Goal: Information Seeking & Learning: Learn about a topic

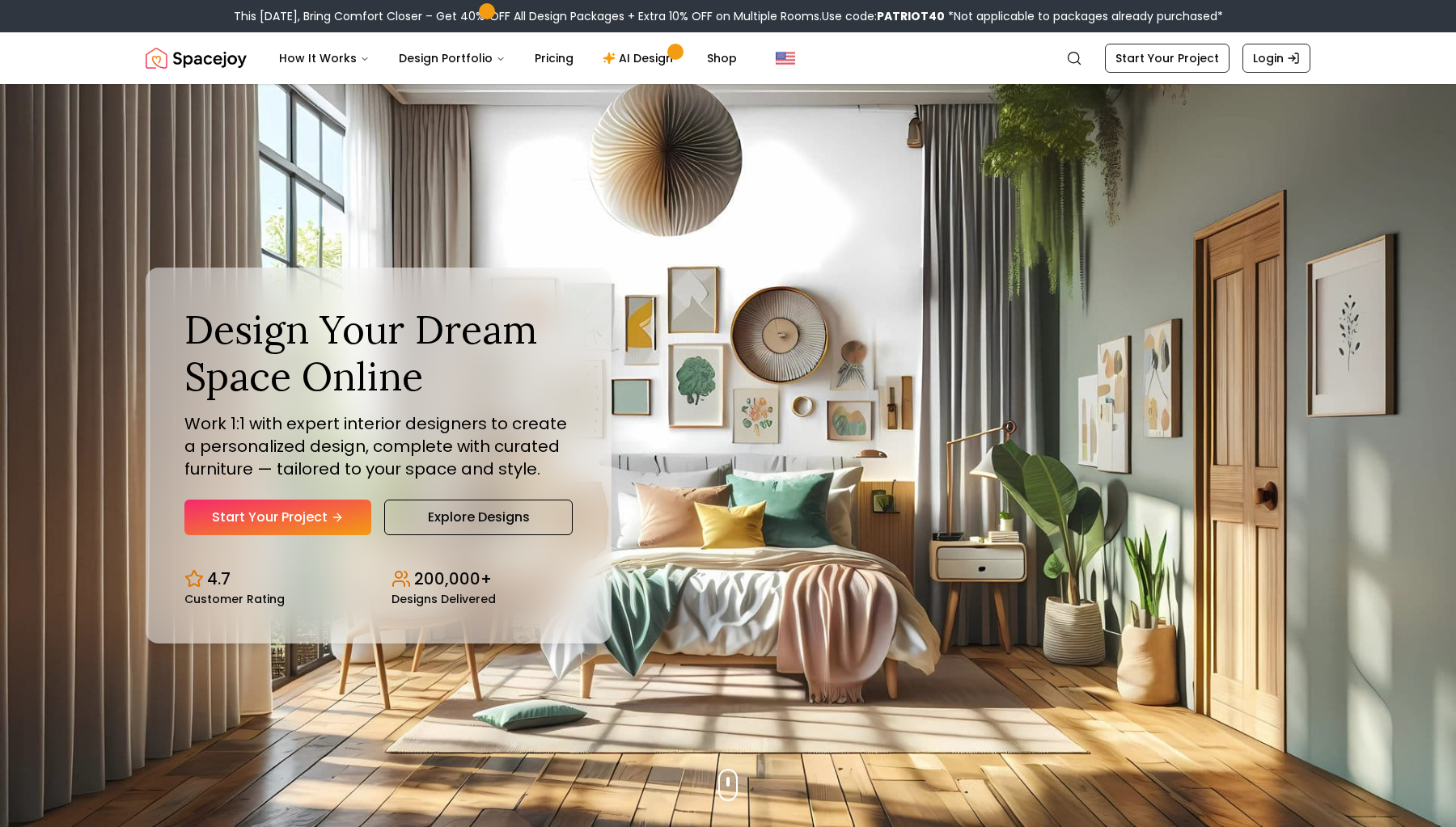
click at [273, 428] on p "Work 1:1 with expert interior designers to create a personalized design, comple…" at bounding box center [378, 447] width 388 height 68
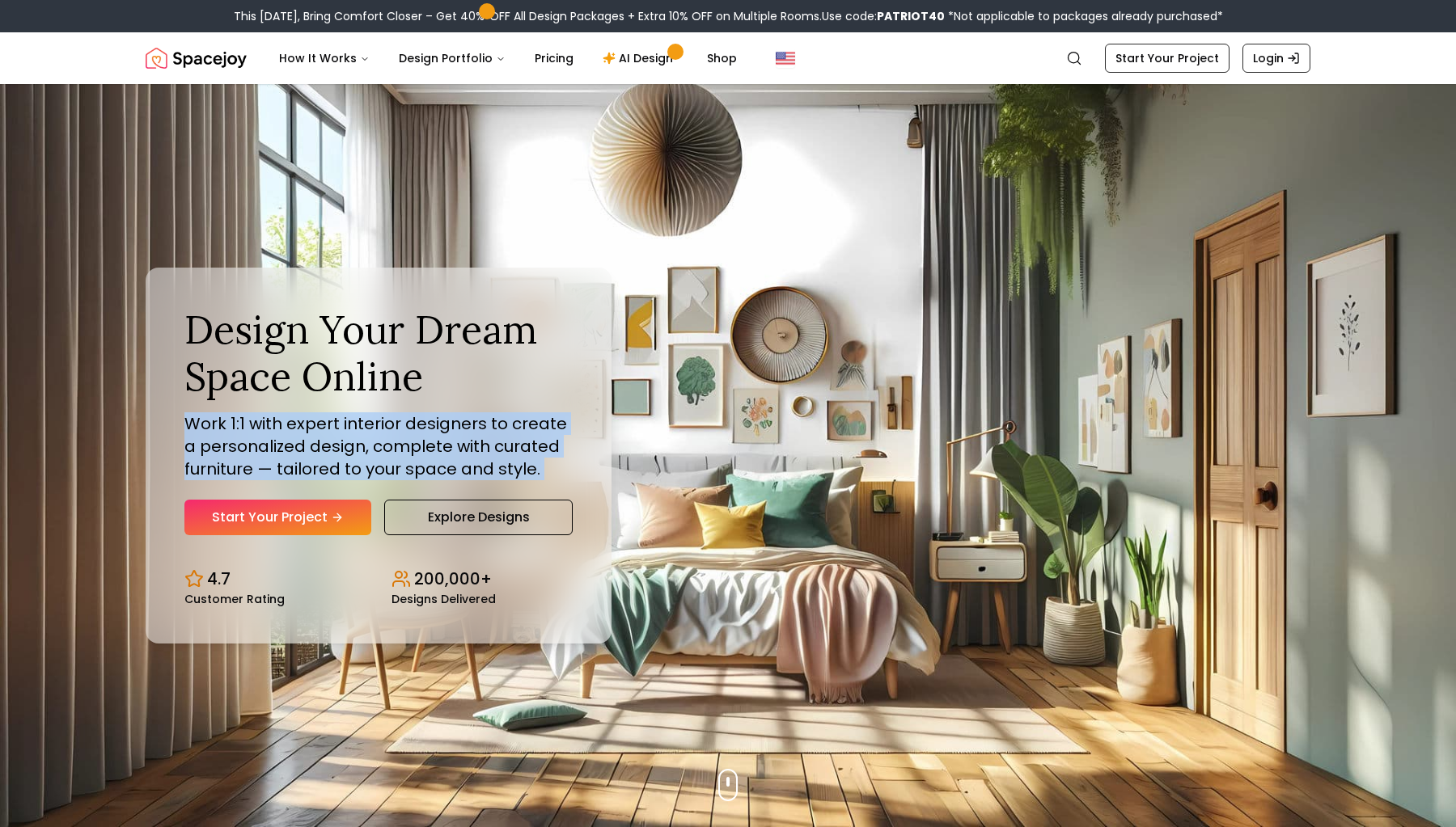
click at [273, 428] on p "Work 1:1 with expert interior designers to create a personalized design, comple…" at bounding box center [378, 447] width 388 height 68
click at [424, 521] on link "Explore Designs" at bounding box center [478, 517] width 188 height 36
click at [322, 58] on button "How It Works" at bounding box center [324, 58] width 117 height 32
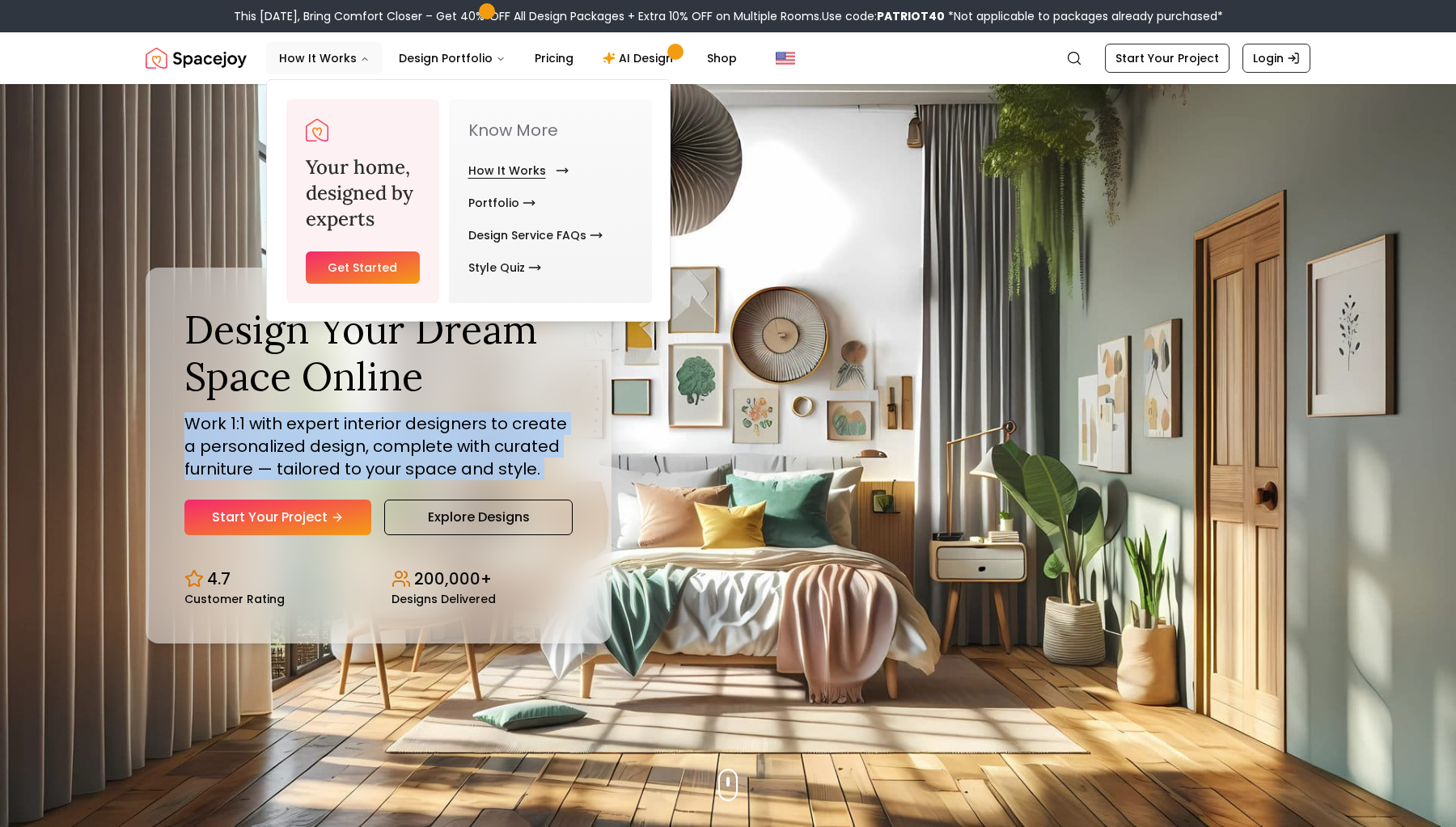
click at [491, 173] on link "How It Works" at bounding box center [515, 170] width 94 height 32
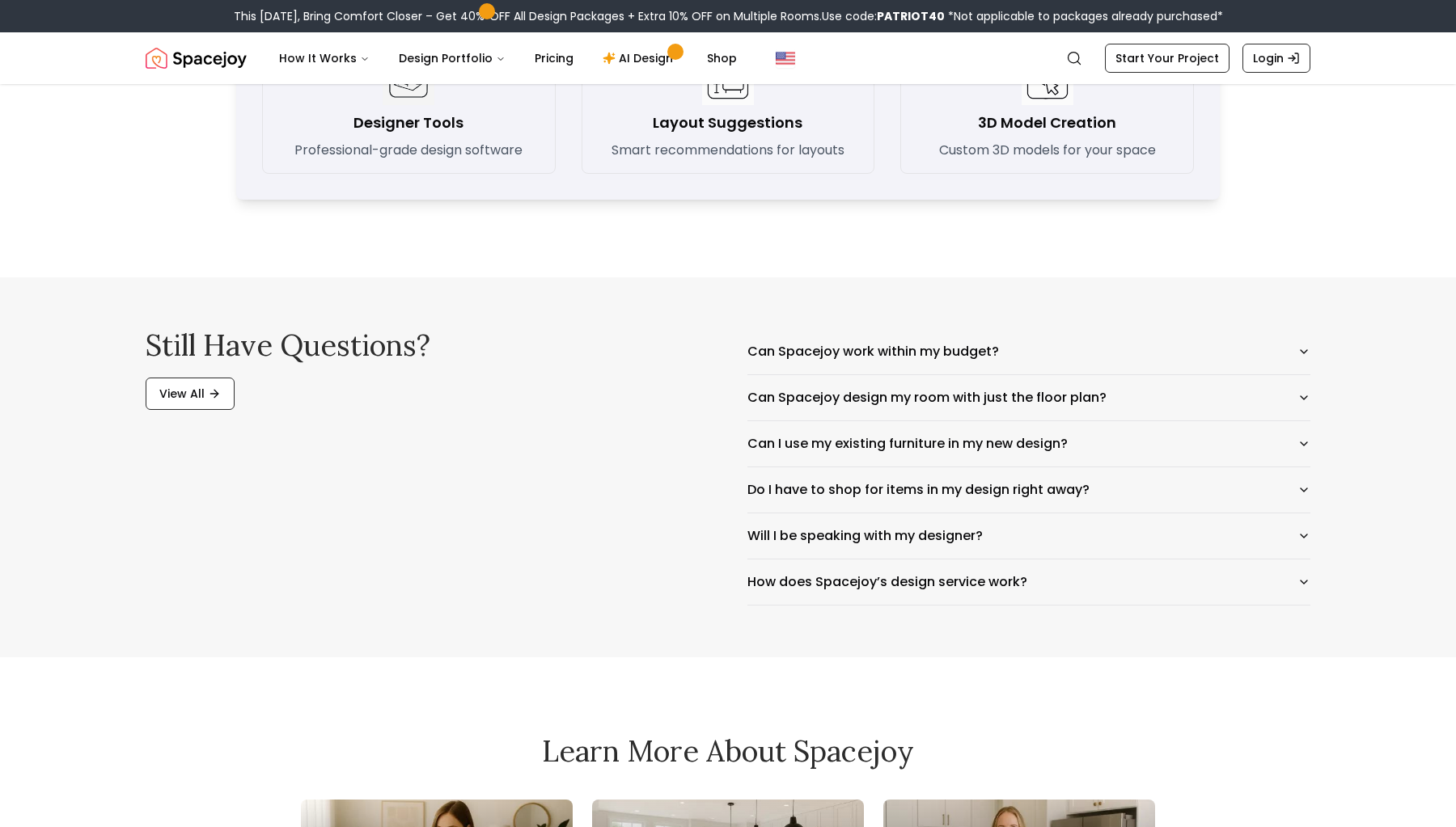
scroll to position [2492, 0]
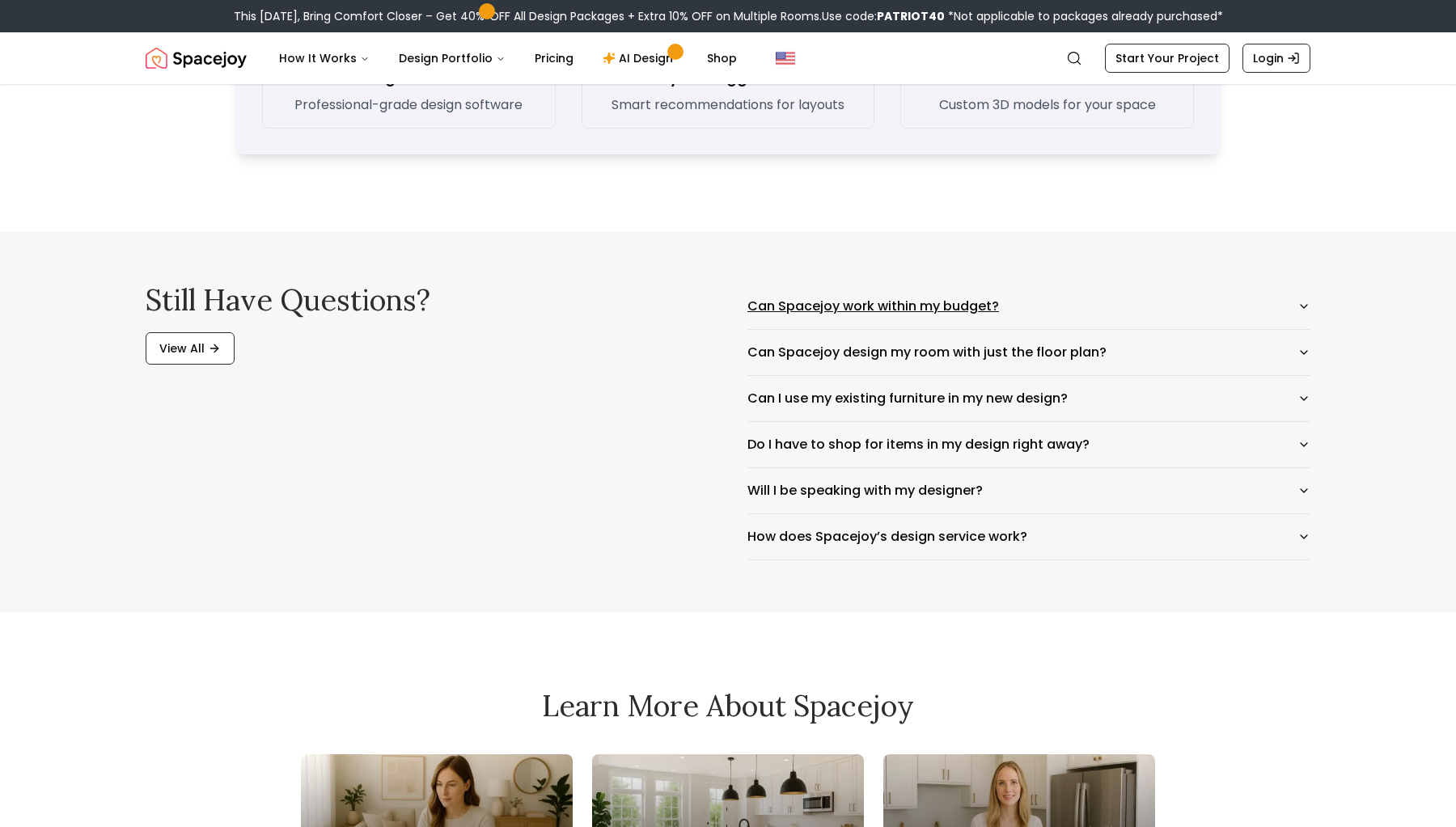
click at [870, 309] on button "Can Spacejoy work within my budget?" at bounding box center [1029, 307] width 563 height 46
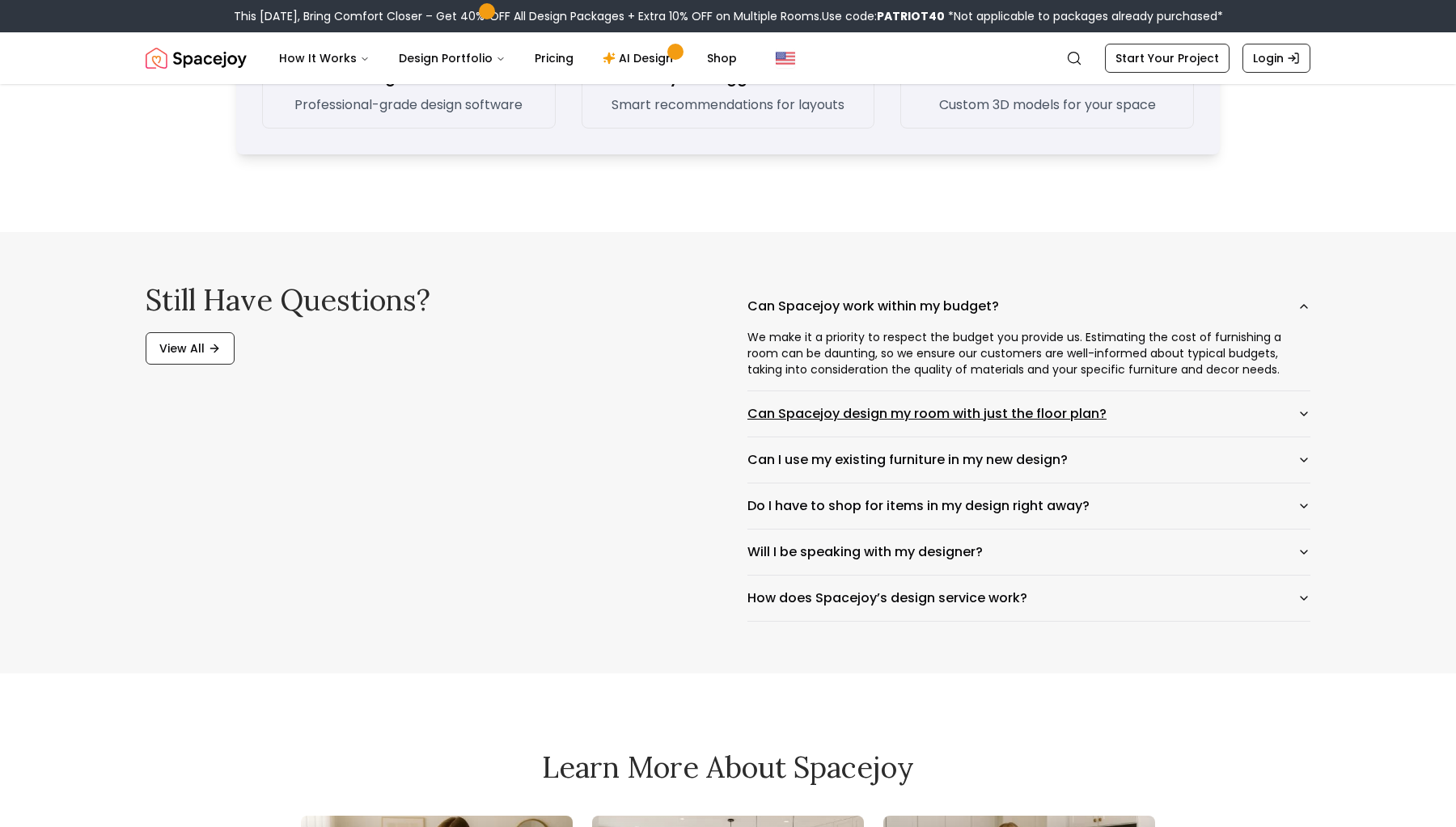
click at [966, 415] on button "Can Spacejoy design my room with just the floor plan?" at bounding box center [1029, 414] width 563 height 46
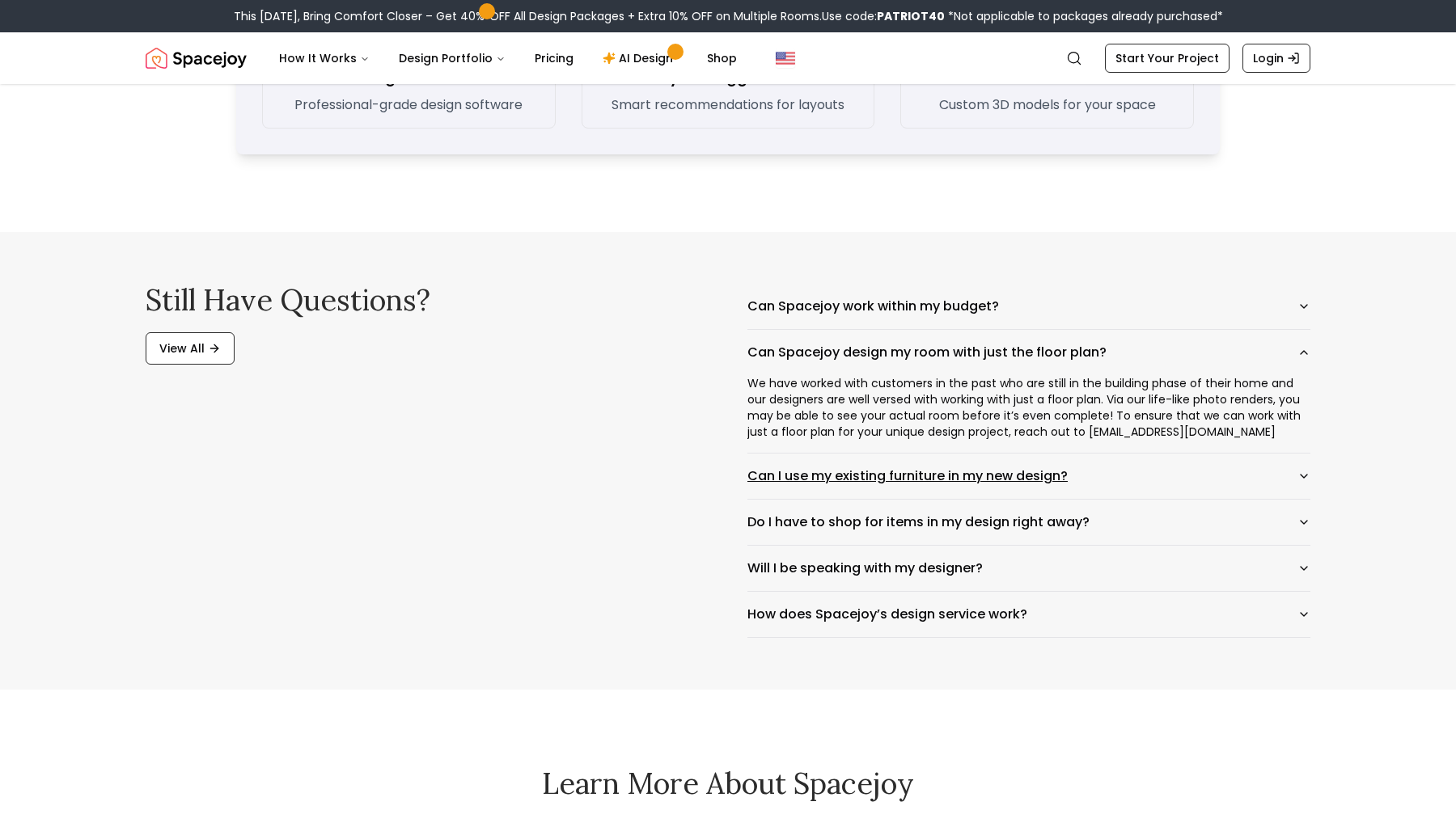
click at [885, 477] on button "Can I use my existing furniture in my new design?" at bounding box center [1029, 477] width 563 height 46
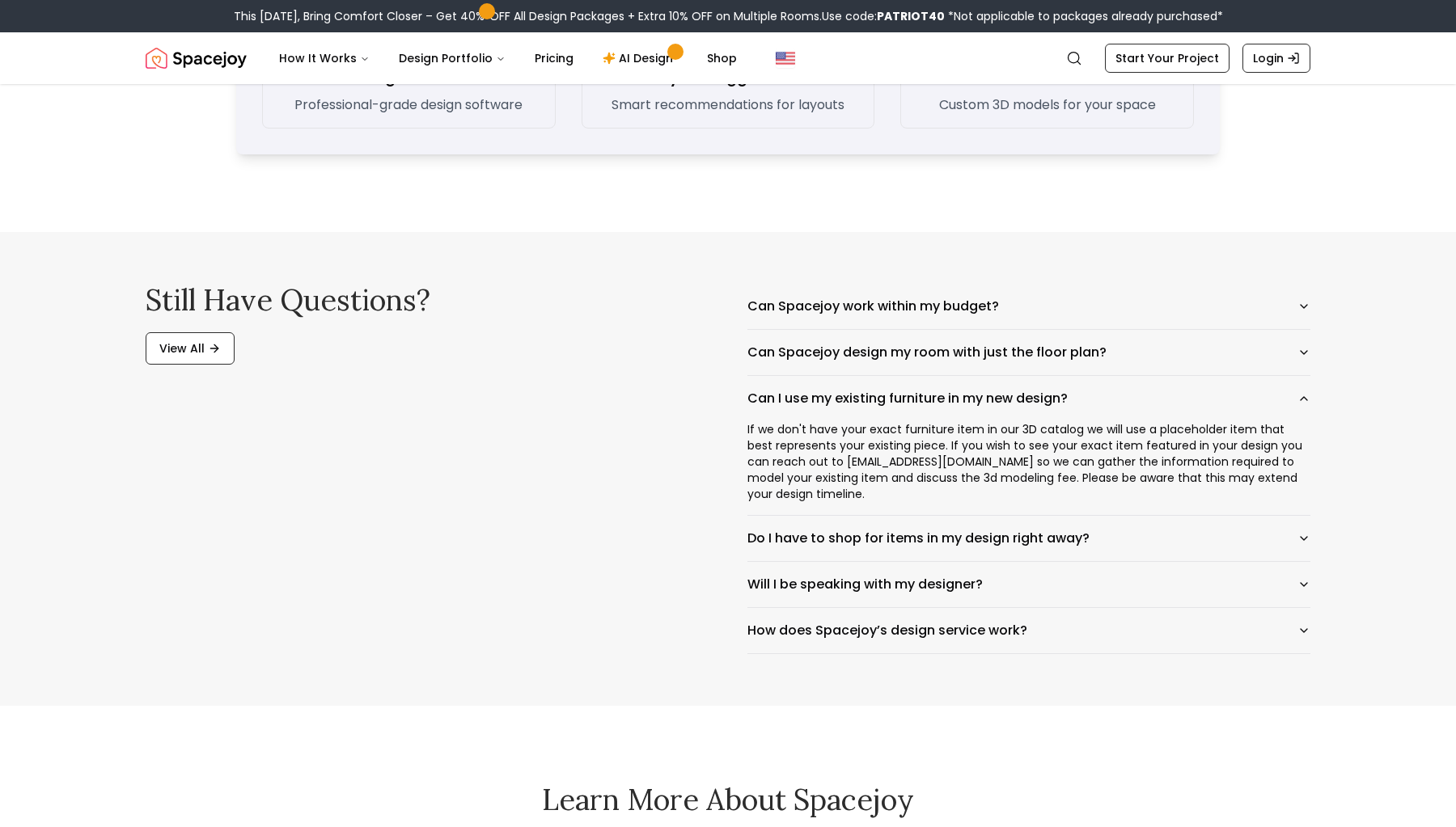
click at [799, 432] on div "If we don't have your exact furniture item in our 3D catalog we will use a plac…" at bounding box center [1029, 468] width 563 height 94
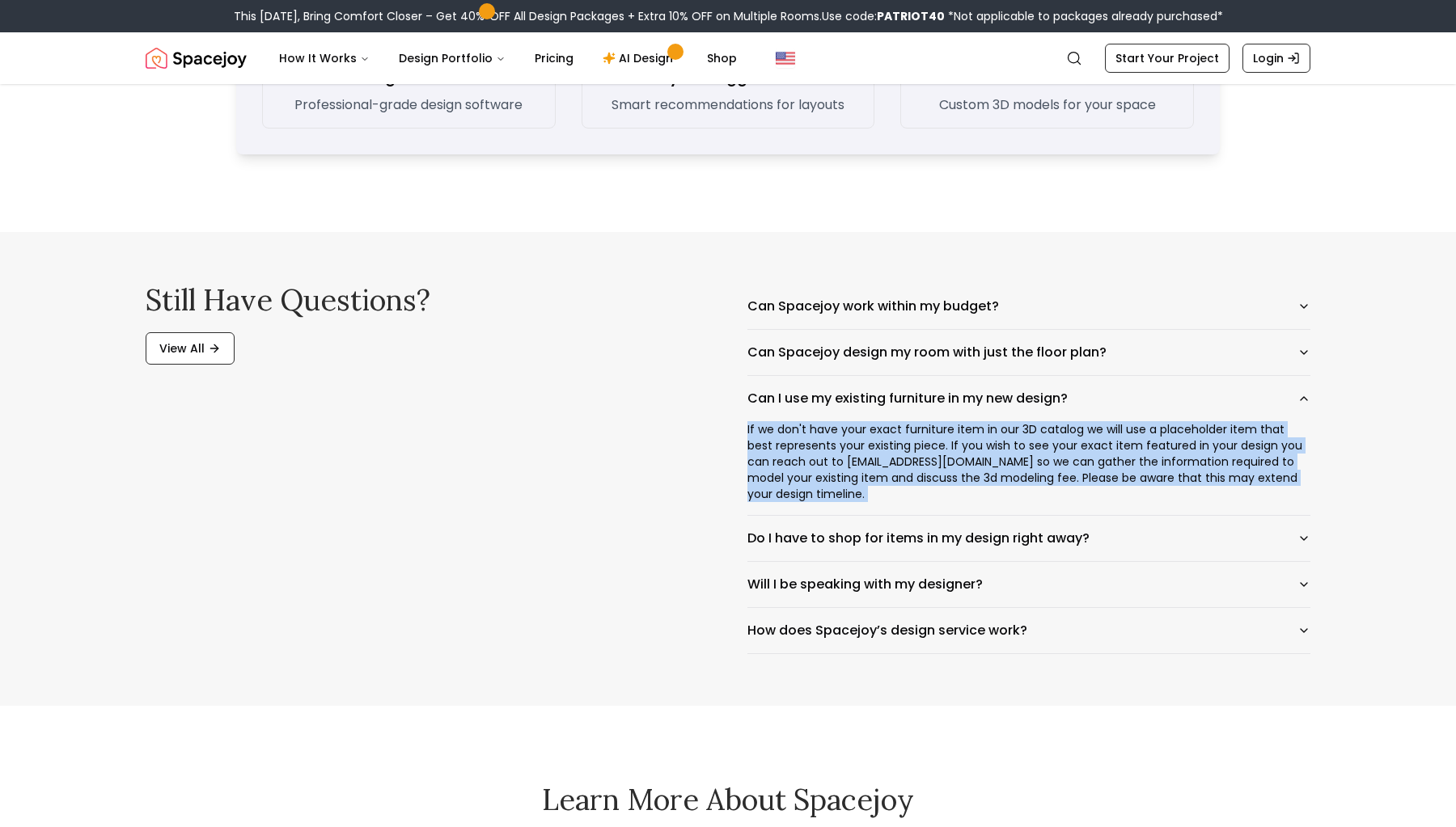
click at [799, 432] on div "If we don't have your exact furniture item in our 3D catalog we will use a plac…" at bounding box center [1029, 468] width 563 height 94
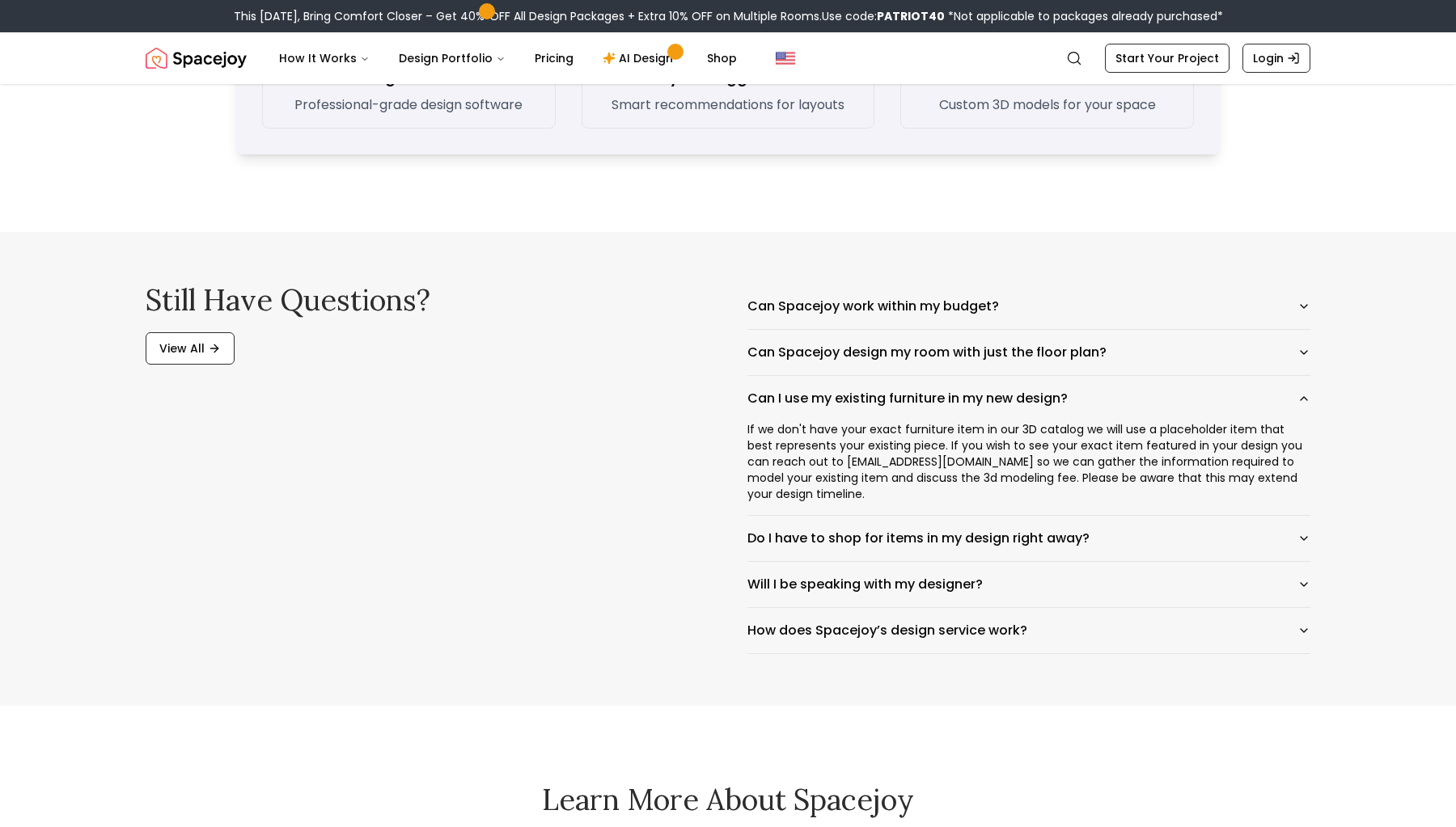
click at [978, 430] on div "If we don't have your exact furniture item in our 3D catalog we will use a plac…" at bounding box center [1029, 468] width 563 height 94
click at [1043, 430] on div "If we don't have your exact furniture item in our 3D catalog we will use a plac…" at bounding box center [1029, 468] width 563 height 94
click at [1228, 431] on div "If we don't have your exact furniture item in our 3D catalog we will use a plac…" at bounding box center [1029, 468] width 563 height 94
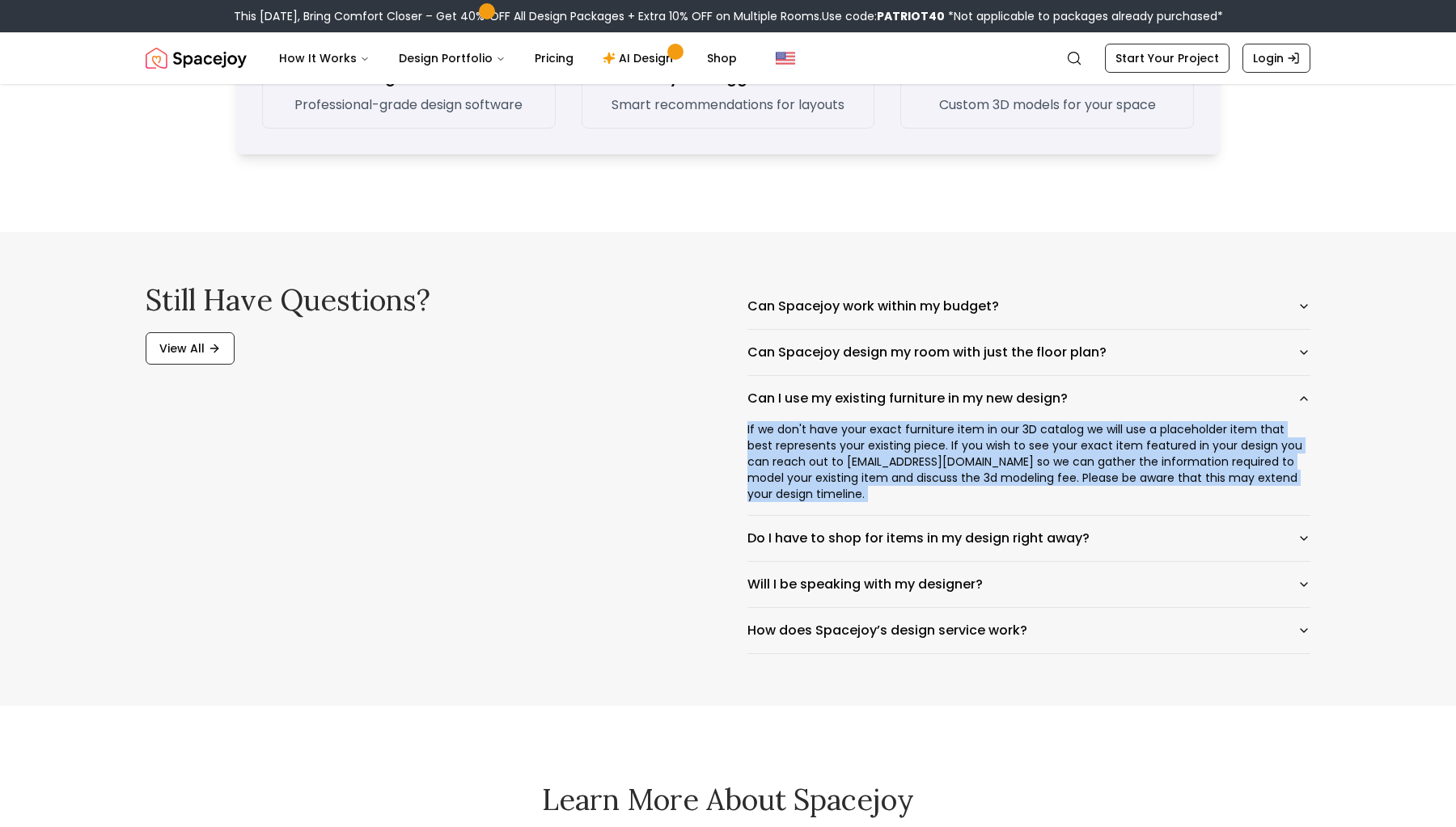
click at [1228, 431] on div "If we don't have your exact furniture item in our 3D catalog we will use a plac…" at bounding box center [1029, 468] width 563 height 94
click at [908, 450] on div "If we don't have your exact furniture item in our 3D catalog we will use a plac…" at bounding box center [1029, 468] width 563 height 94
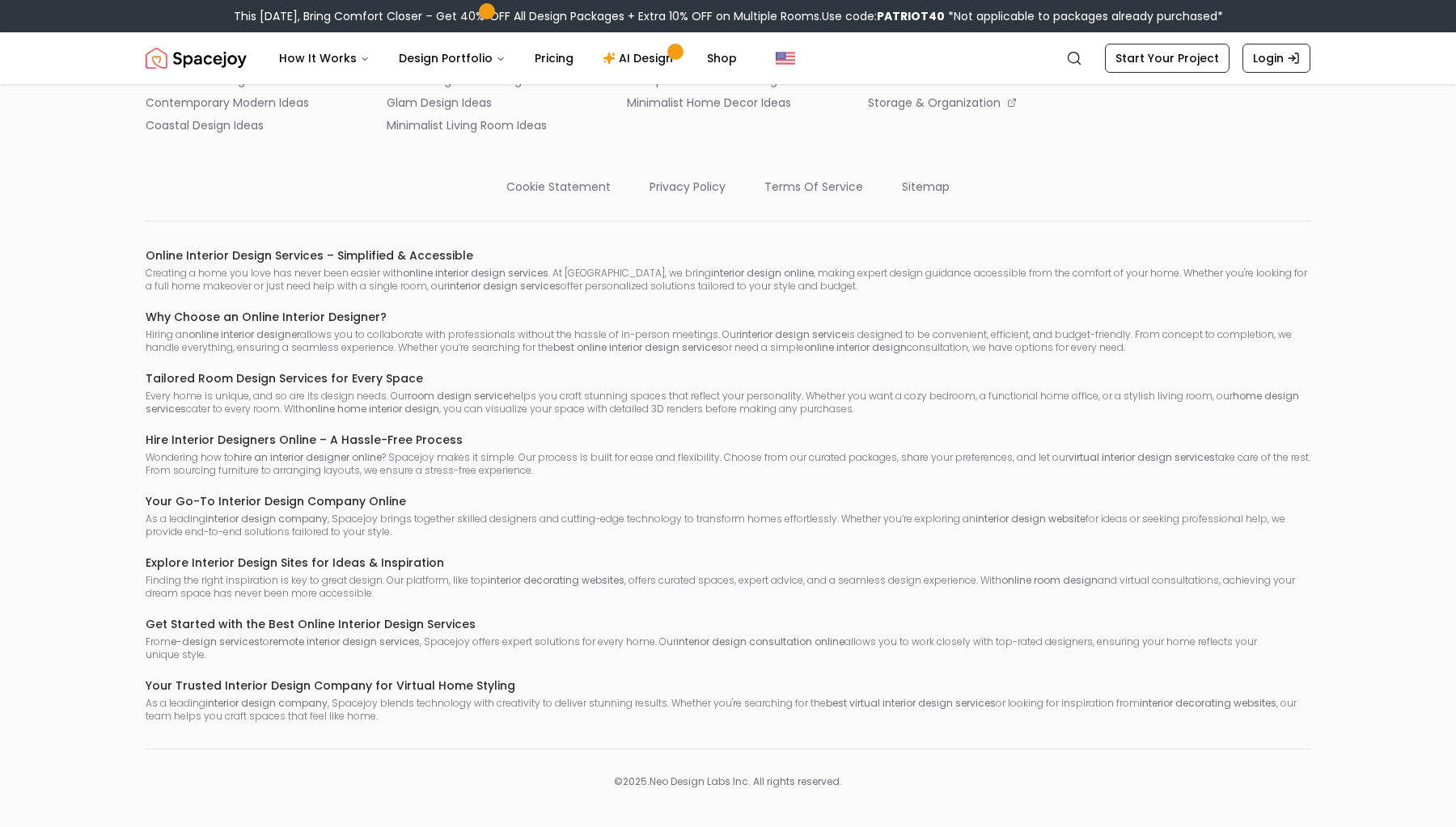
scroll to position [5452, 0]
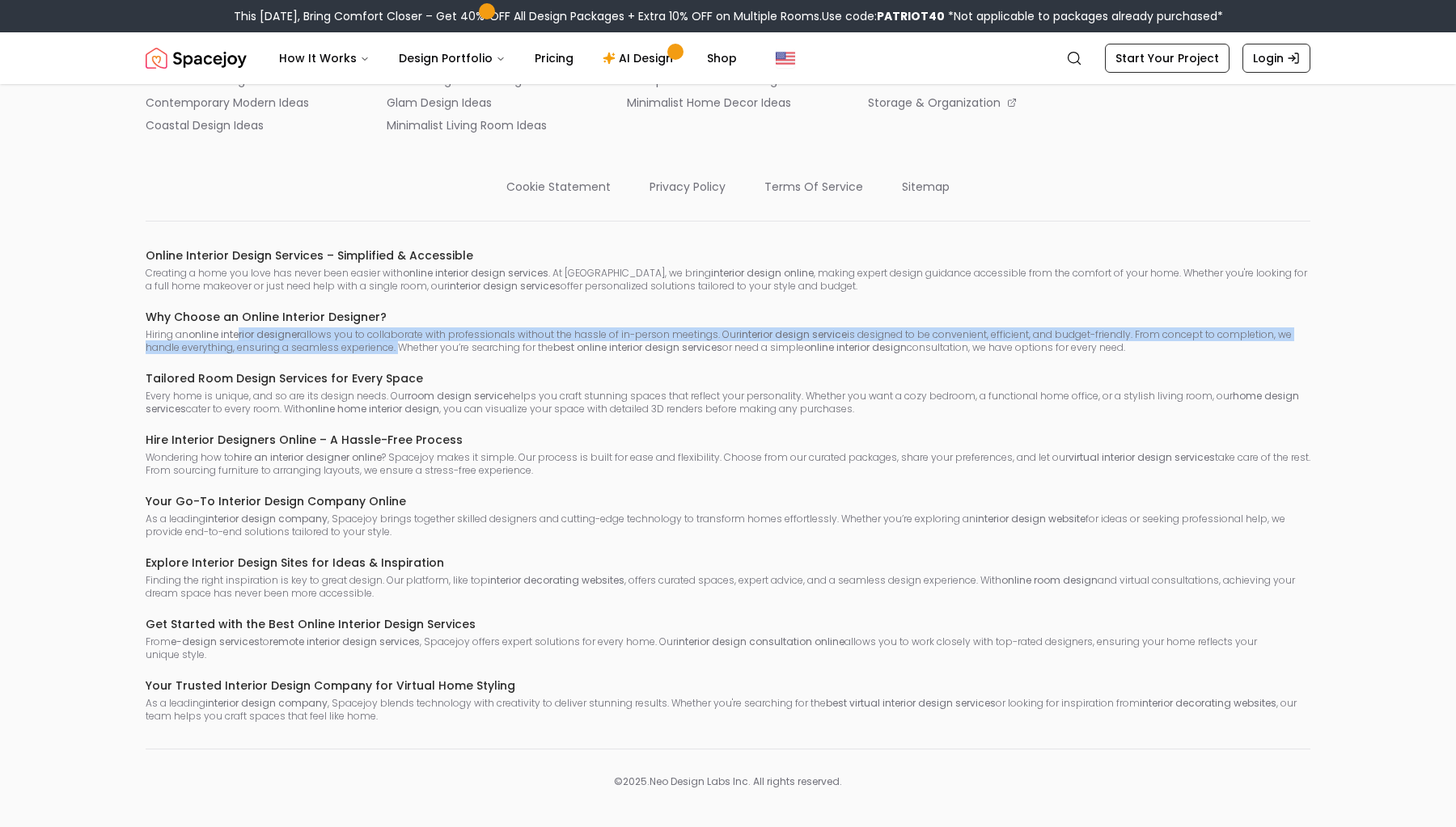
drag, startPoint x: 240, startPoint y: 363, endPoint x: 402, endPoint y: 371, distance: 162.2
click at [400, 354] on p "Hiring an online interior designer allows you to collaborate with professionals…" at bounding box center [728, 342] width 1165 height 26
click at [463, 354] on p "Hiring an online interior designer allows you to collaborate with professionals…" at bounding box center [728, 342] width 1165 height 26
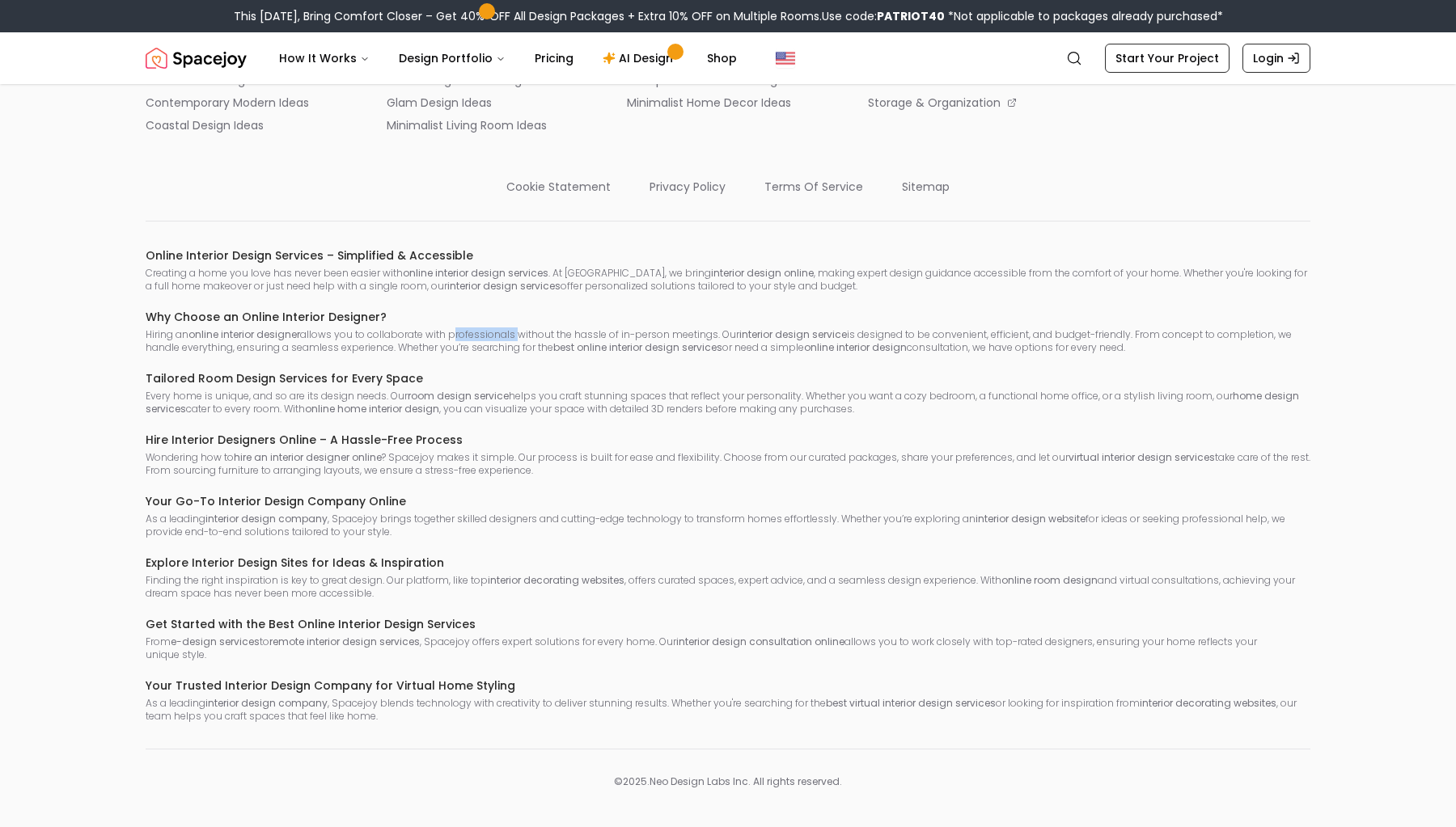
click at [463, 354] on p "Hiring an online interior designer allows you to collaborate with professionals…" at bounding box center [728, 342] width 1165 height 26
drag, startPoint x: 719, startPoint y: 360, endPoint x: 1003, endPoint y: 365, distance: 284.0
click at [999, 354] on p "Hiring an online interior designer allows you to collaborate with professionals…" at bounding box center [728, 342] width 1165 height 26
click at [1044, 354] on p "Hiring an online interior designer allows you to collaborate with professionals…" at bounding box center [728, 342] width 1165 height 26
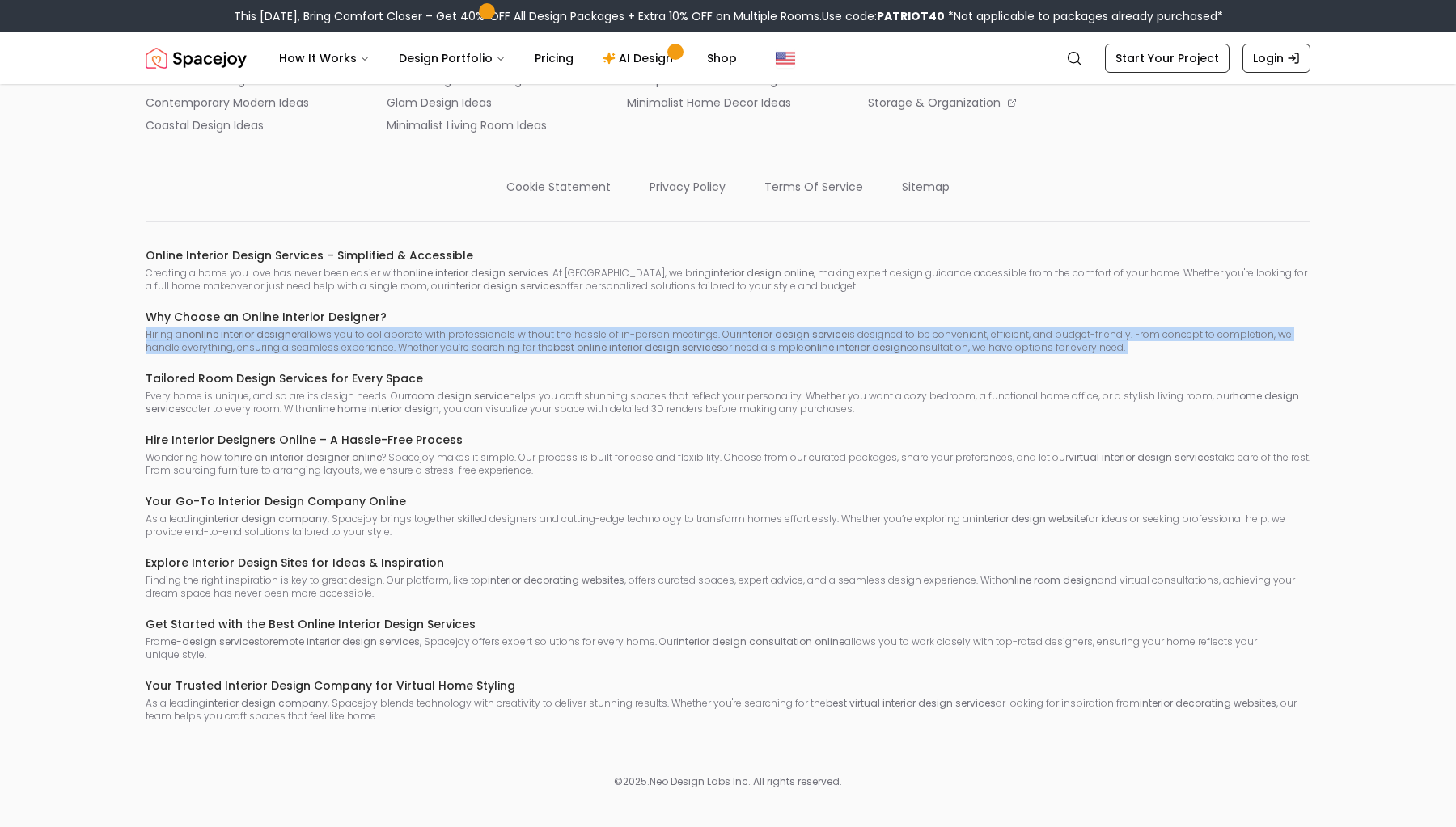
click at [1044, 354] on p "Hiring an online interior designer allows you to collaborate with professionals…" at bounding box center [728, 342] width 1165 height 26
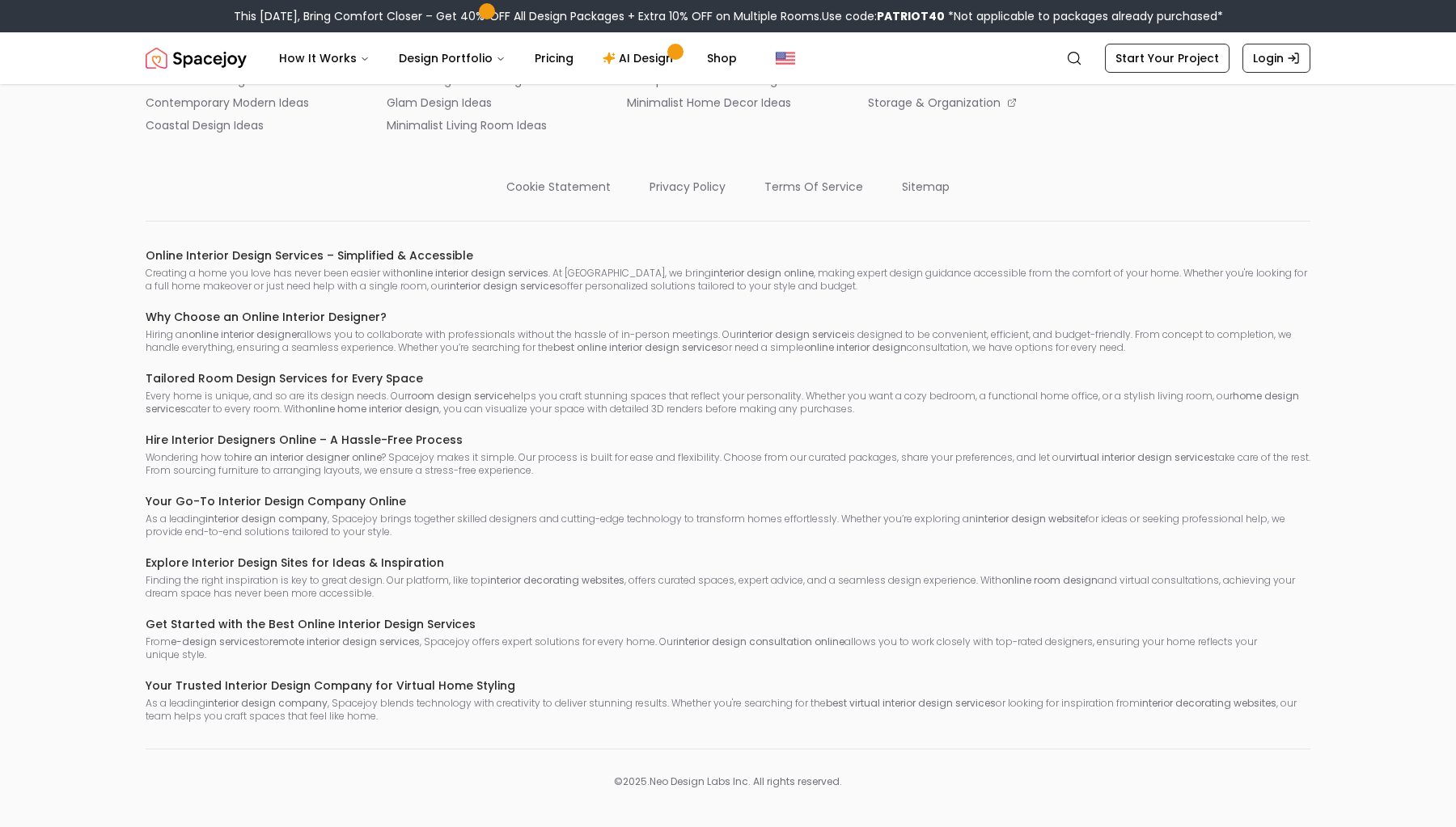
click at [155, 477] on p "Wondering how to hire an interior designer online ? Spacejoy makes it simple. O…" at bounding box center [728, 464] width 1165 height 26
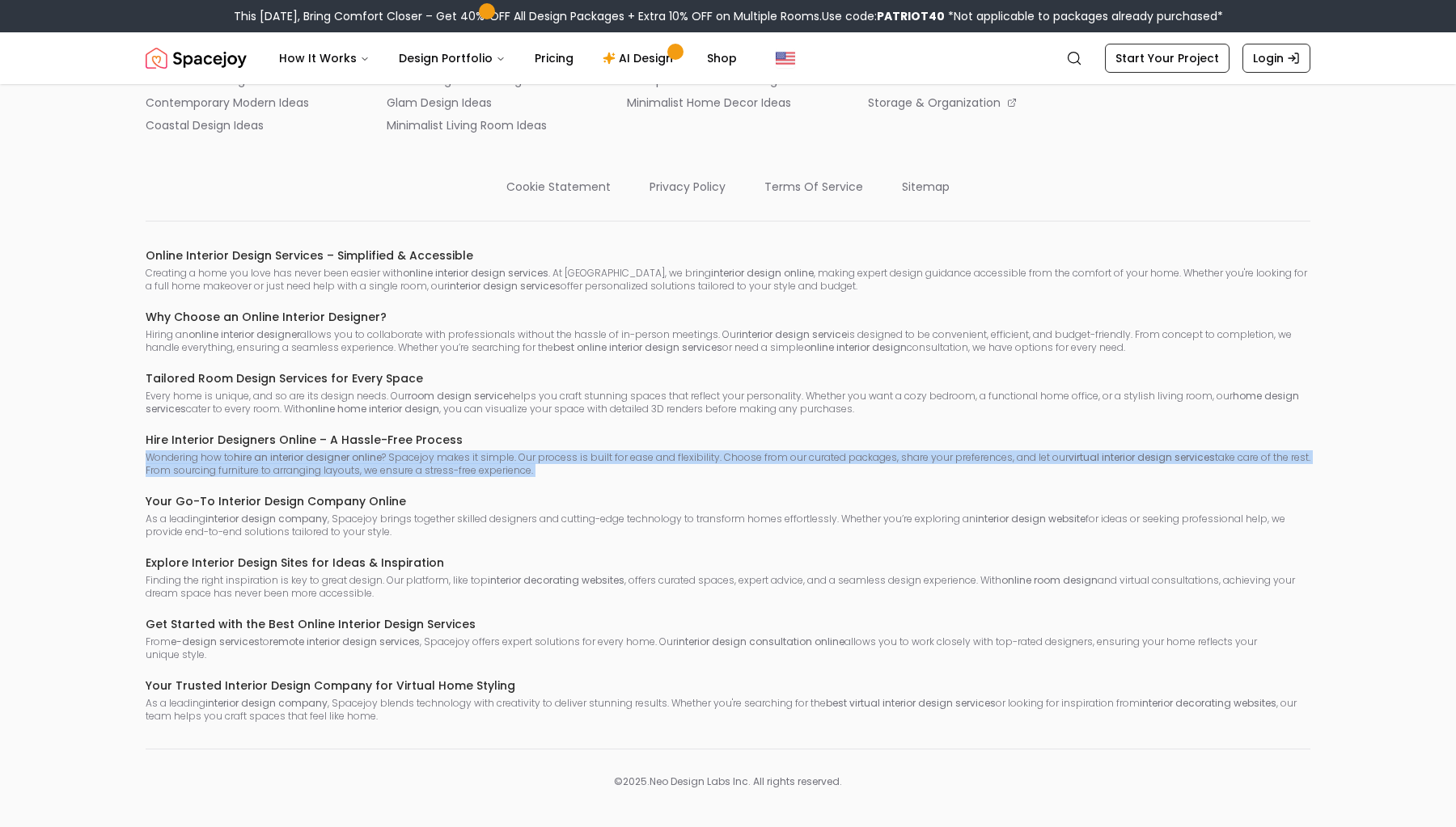
click at [155, 477] on p "Wondering how to hire an interior designer online ? Spacejoy makes it simple. O…" at bounding box center [728, 464] width 1165 height 26
click at [314, 464] on strong "hire an interior designer online" at bounding box center [308, 457] width 148 height 14
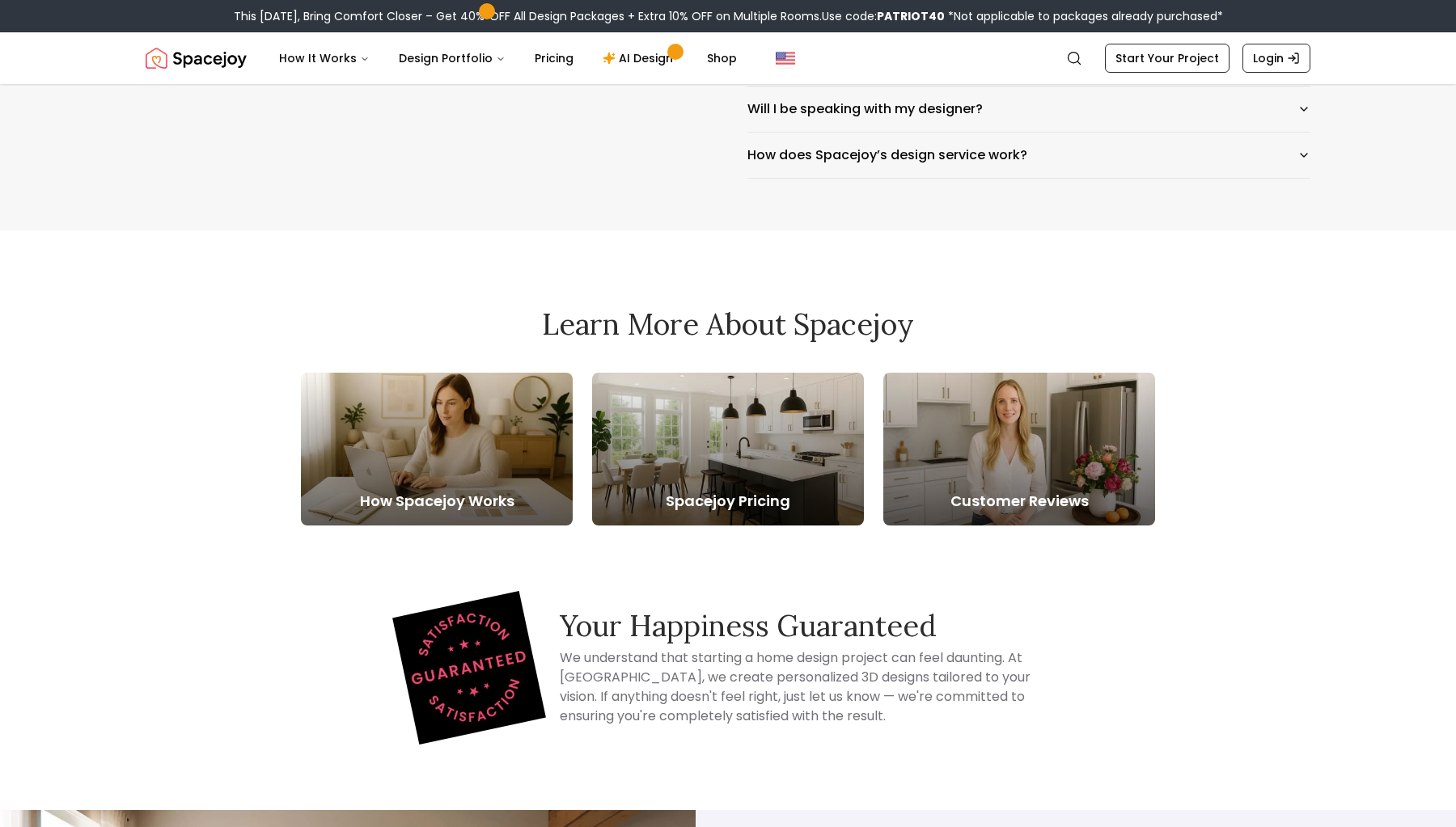
scroll to position [2830, 0]
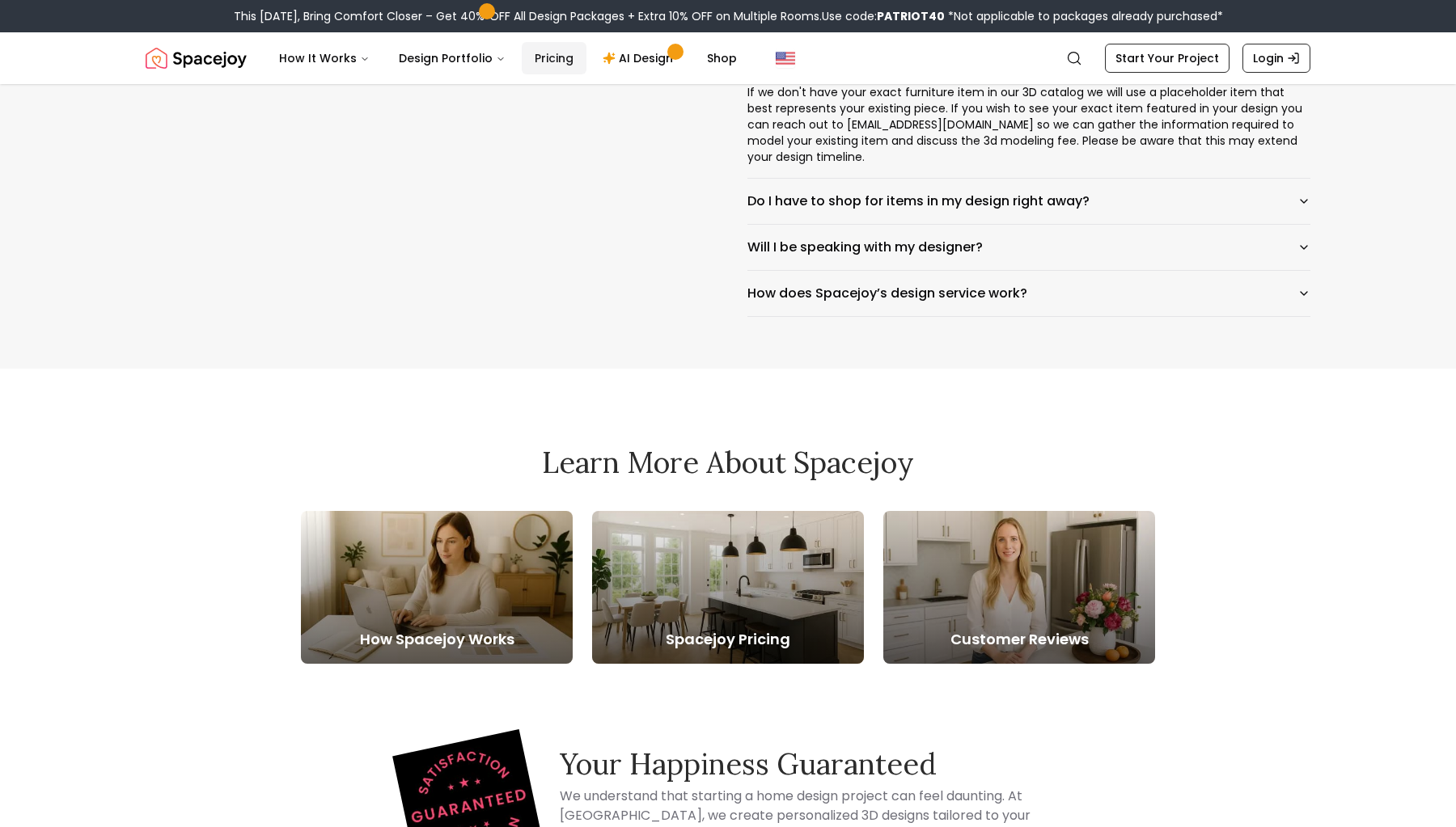
click at [552, 60] on link "Pricing" at bounding box center [554, 58] width 65 height 32
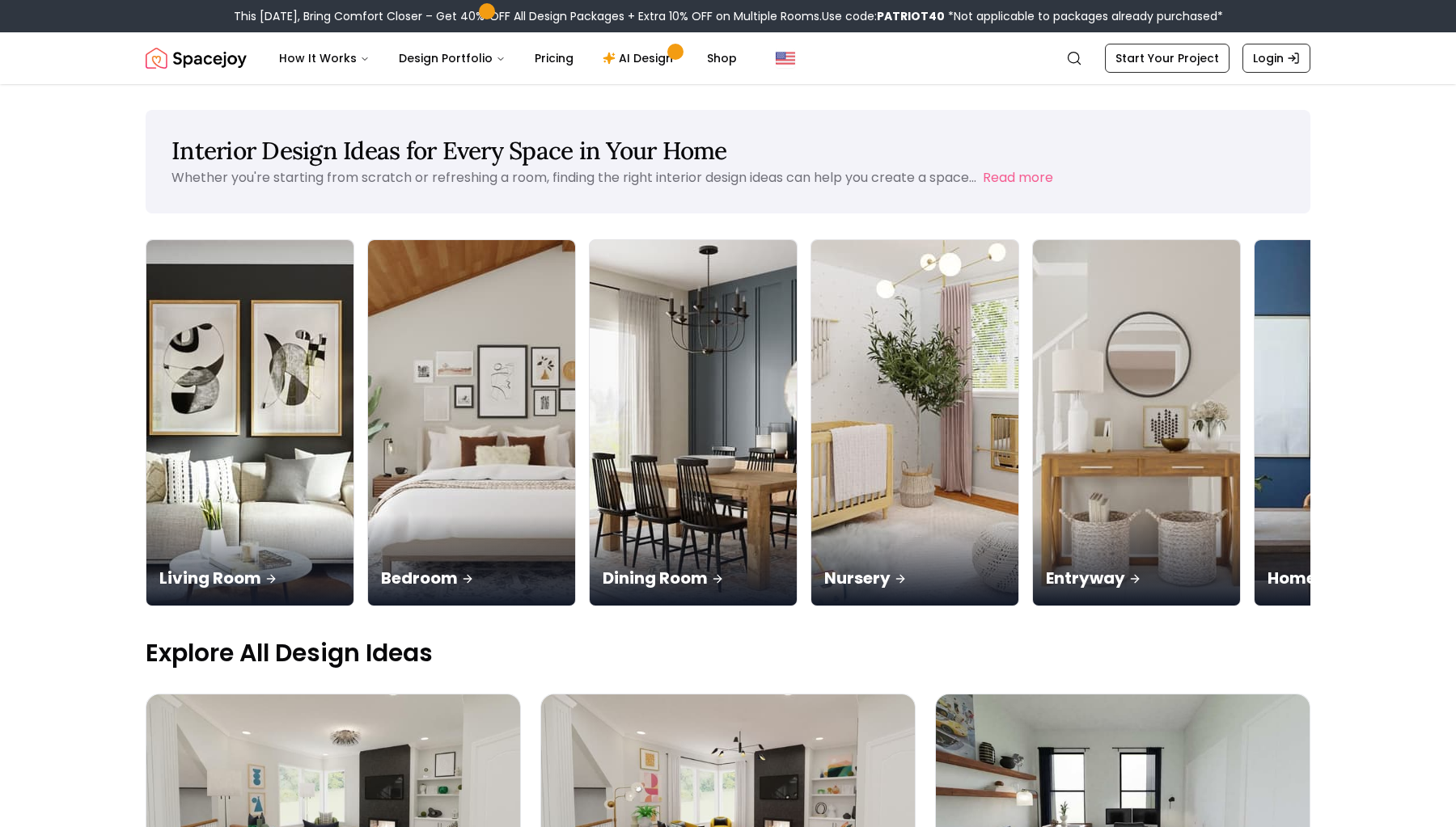
click at [234, 351] on img at bounding box center [250, 422] width 207 height 365
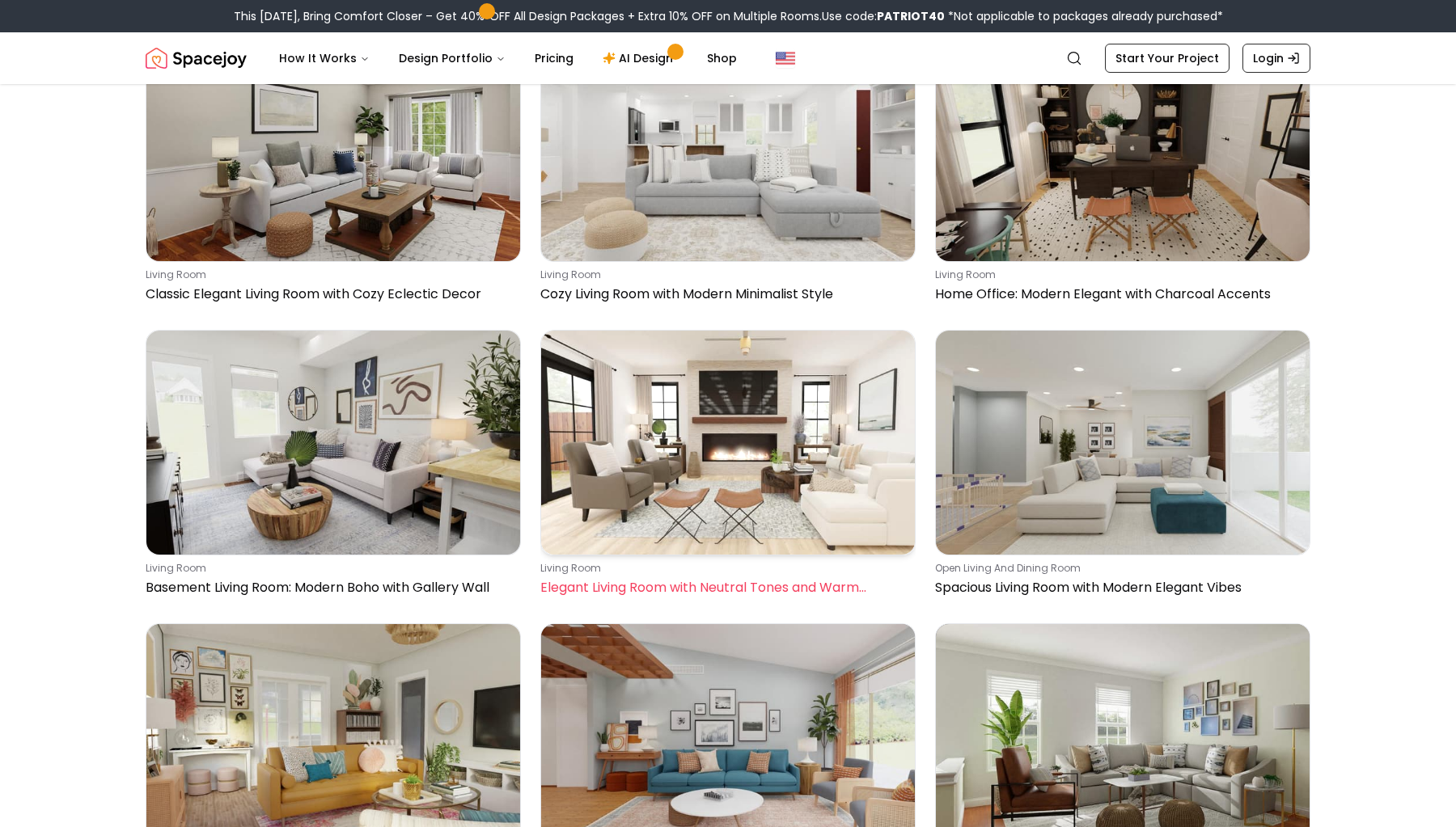
scroll to position [4598, 0]
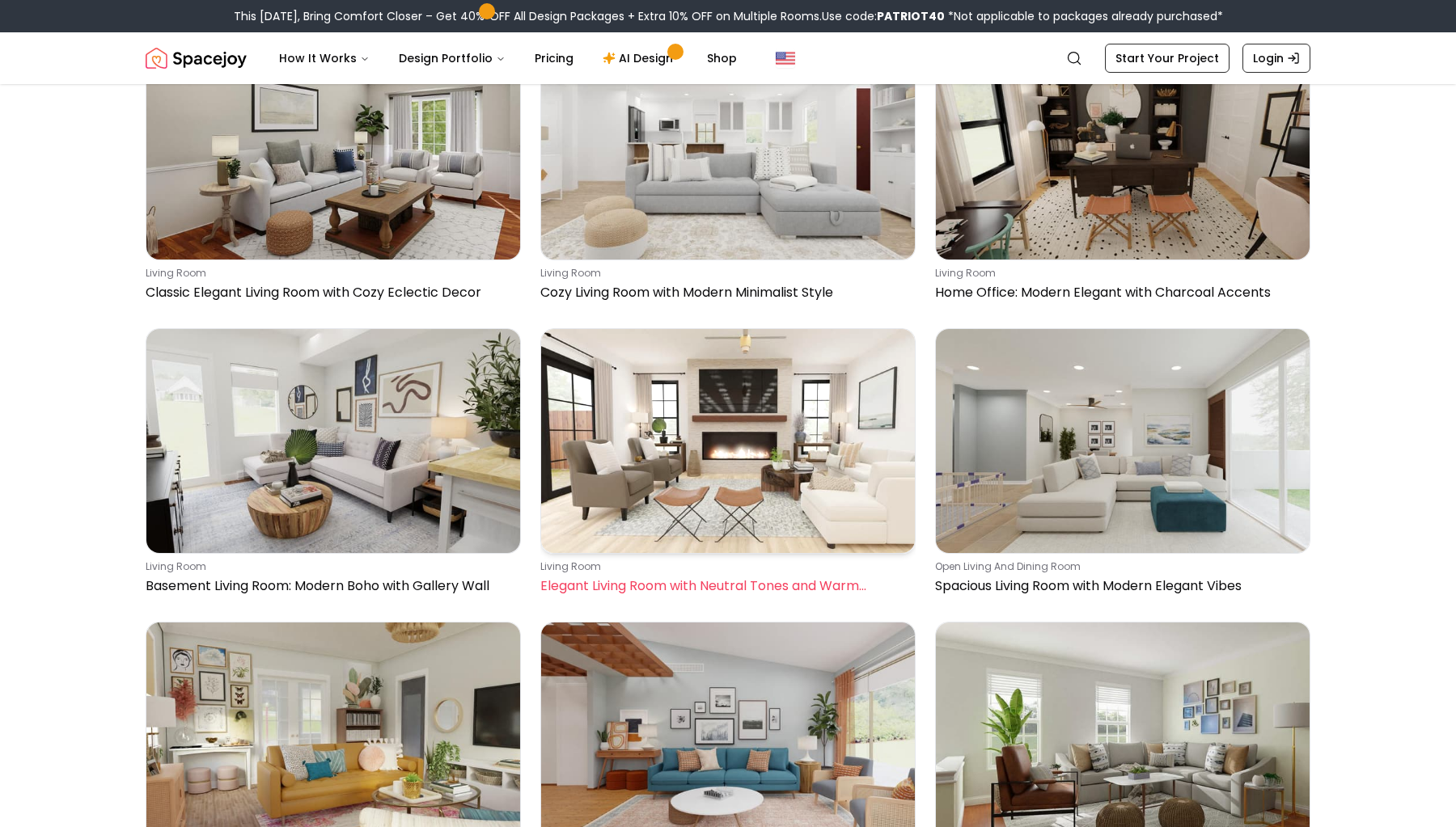
click at [689, 425] on img at bounding box center [728, 442] width 373 height 224
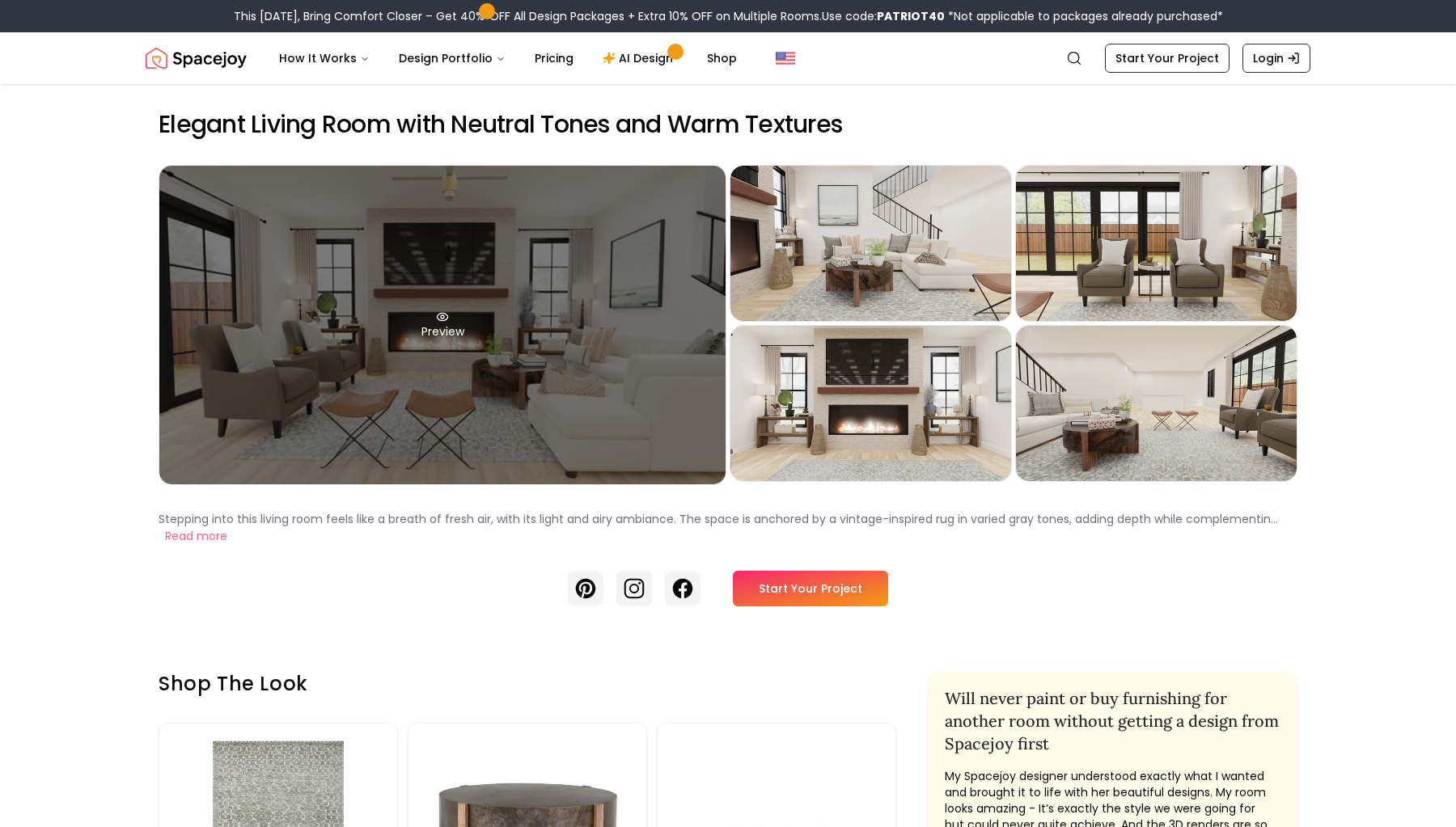
click at [436, 325] on div "Preview" at bounding box center [443, 325] width 566 height 319
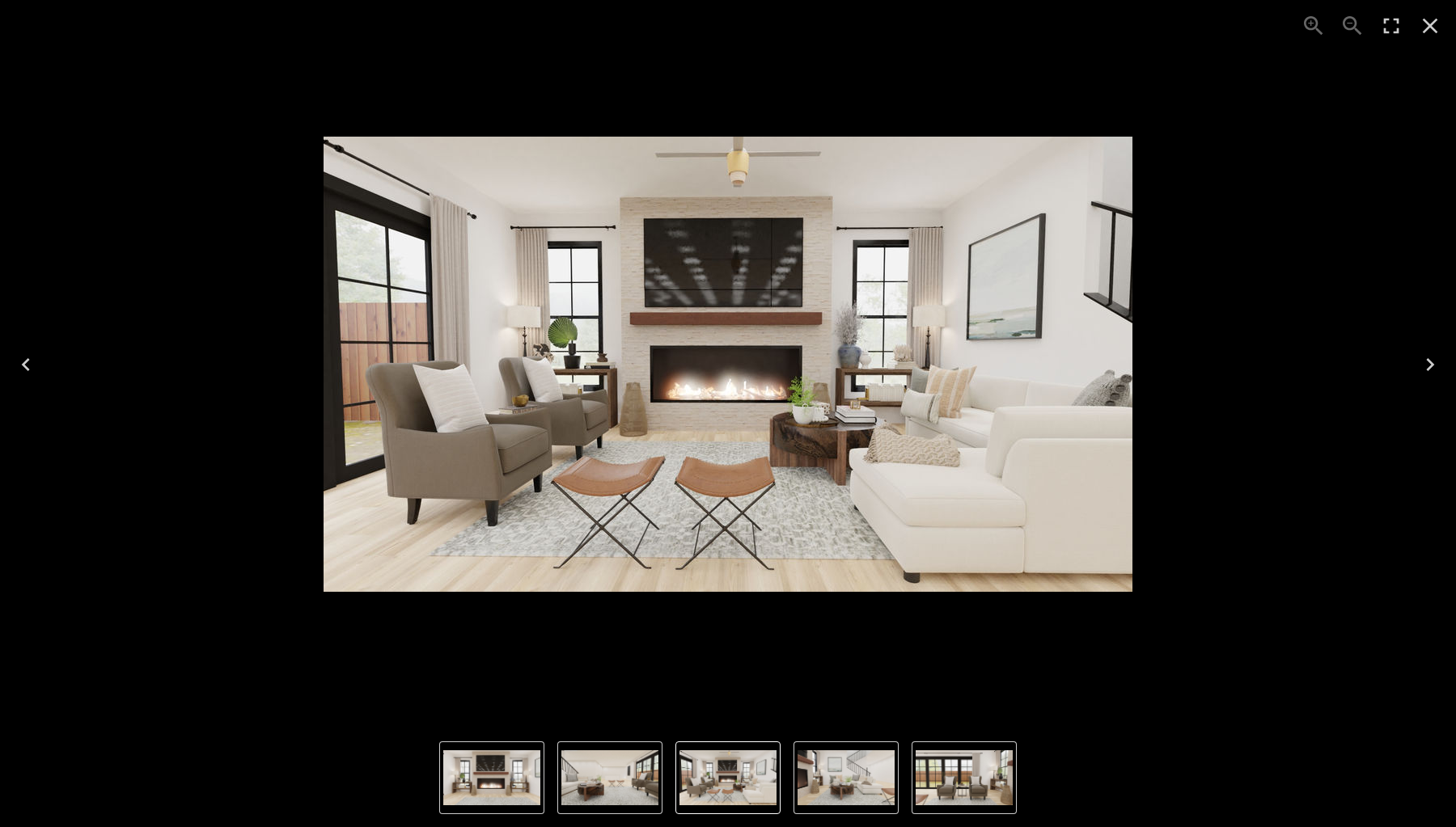
click at [1432, 365] on icon "Next" at bounding box center [1430, 364] width 8 height 13
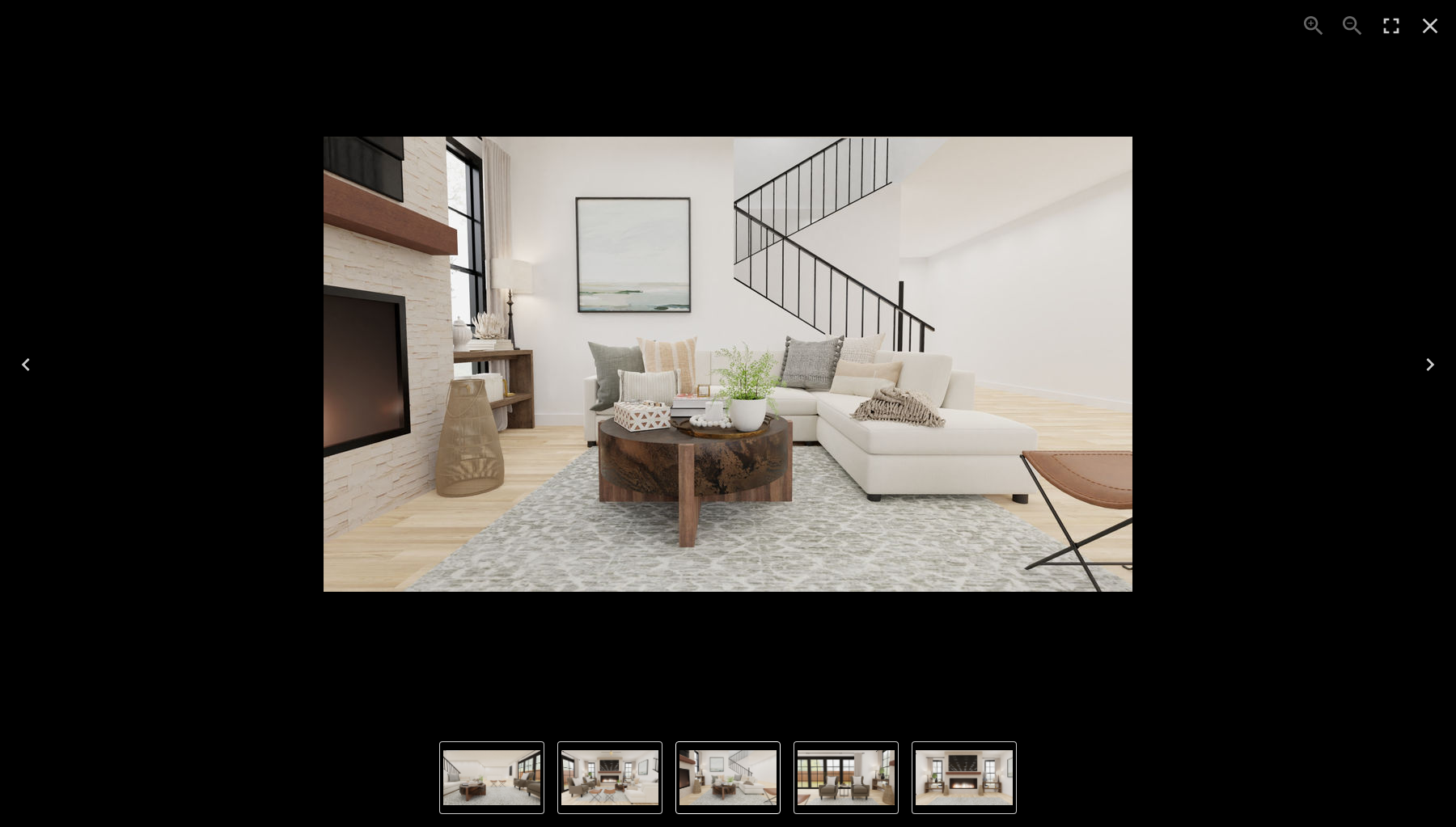
click at [1432, 365] on icon "Next" at bounding box center [1430, 364] width 8 height 13
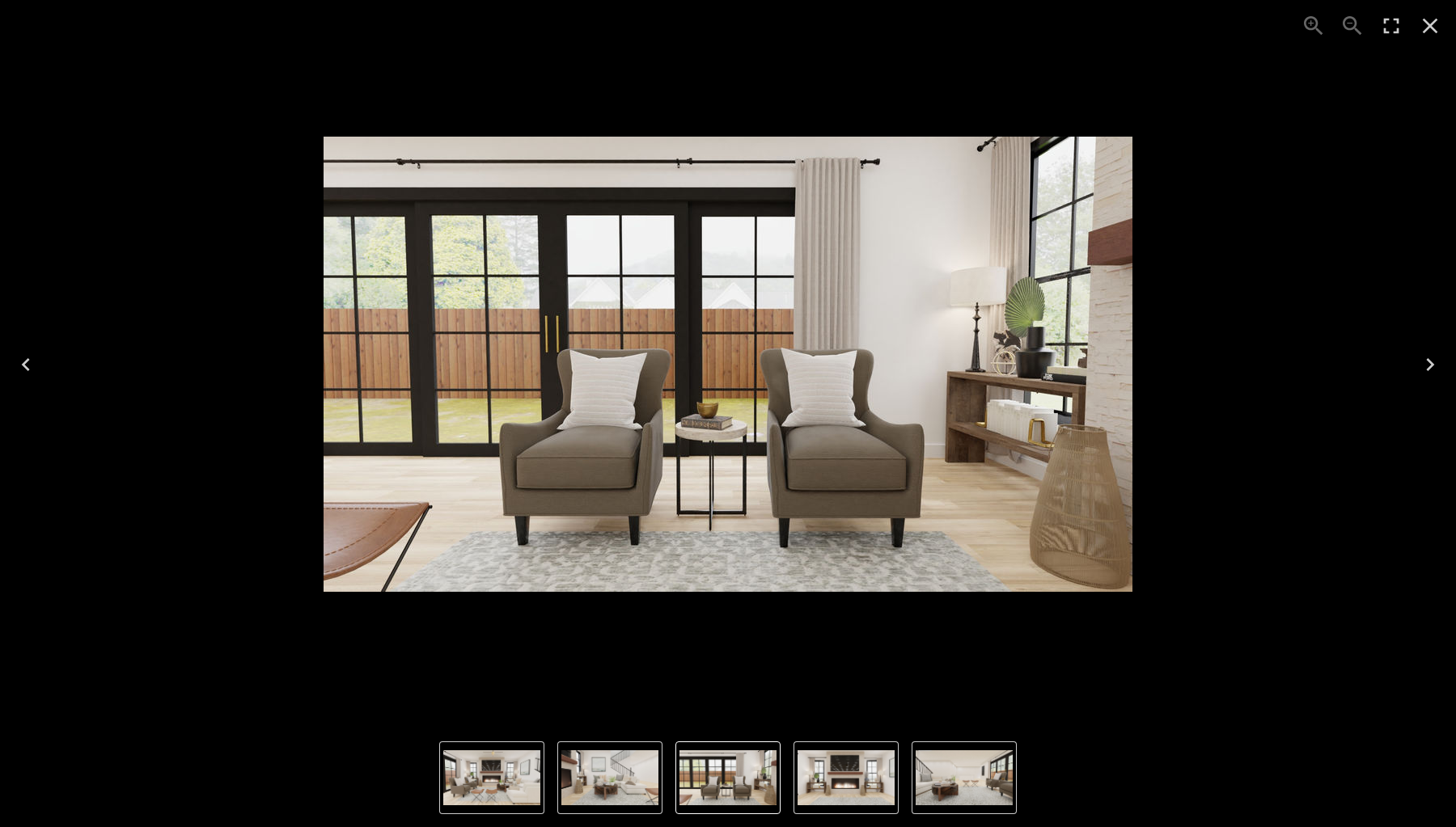
click at [1438, 27] on icon "Close" at bounding box center [1431, 26] width 26 height 26
